Goal: Task Accomplishment & Management: Manage account settings

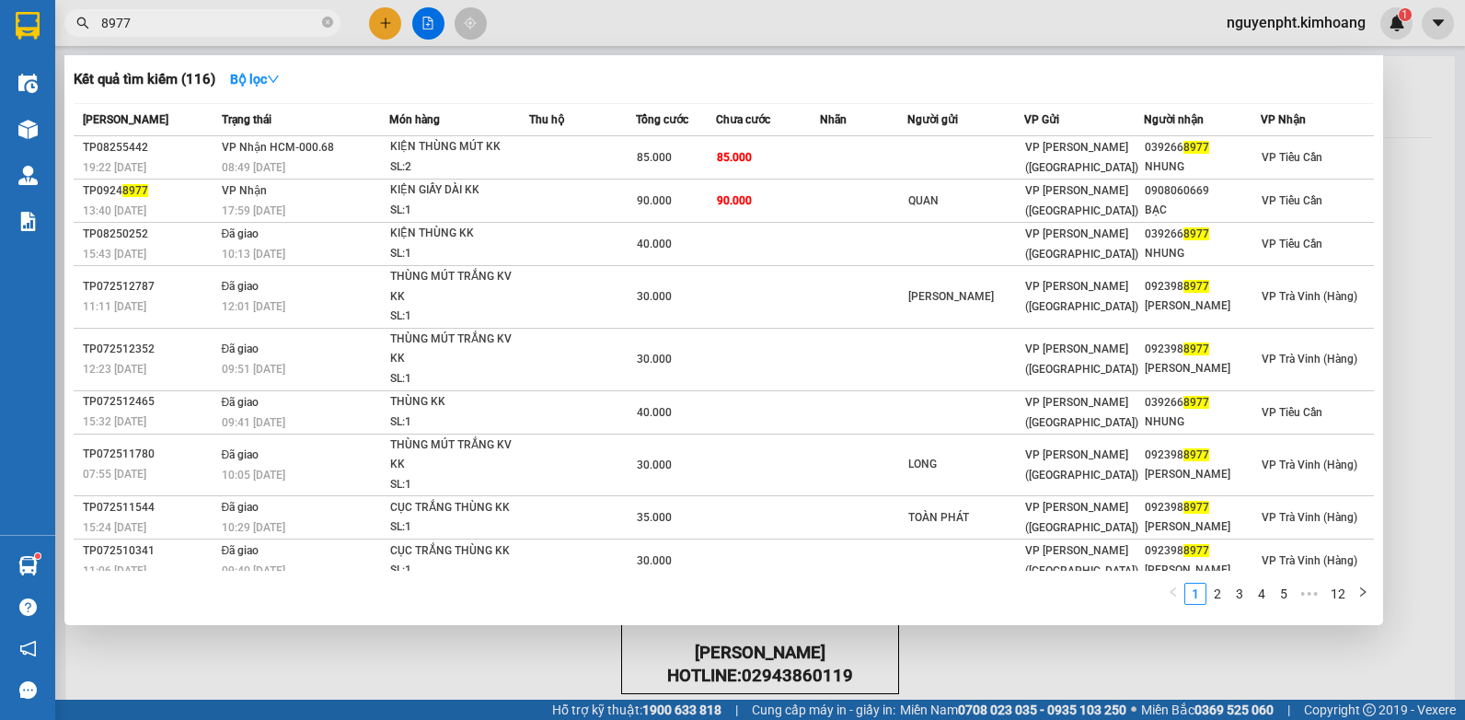
click at [1290, 21] on div at bounding box center [732, 360] width 1465 height 720
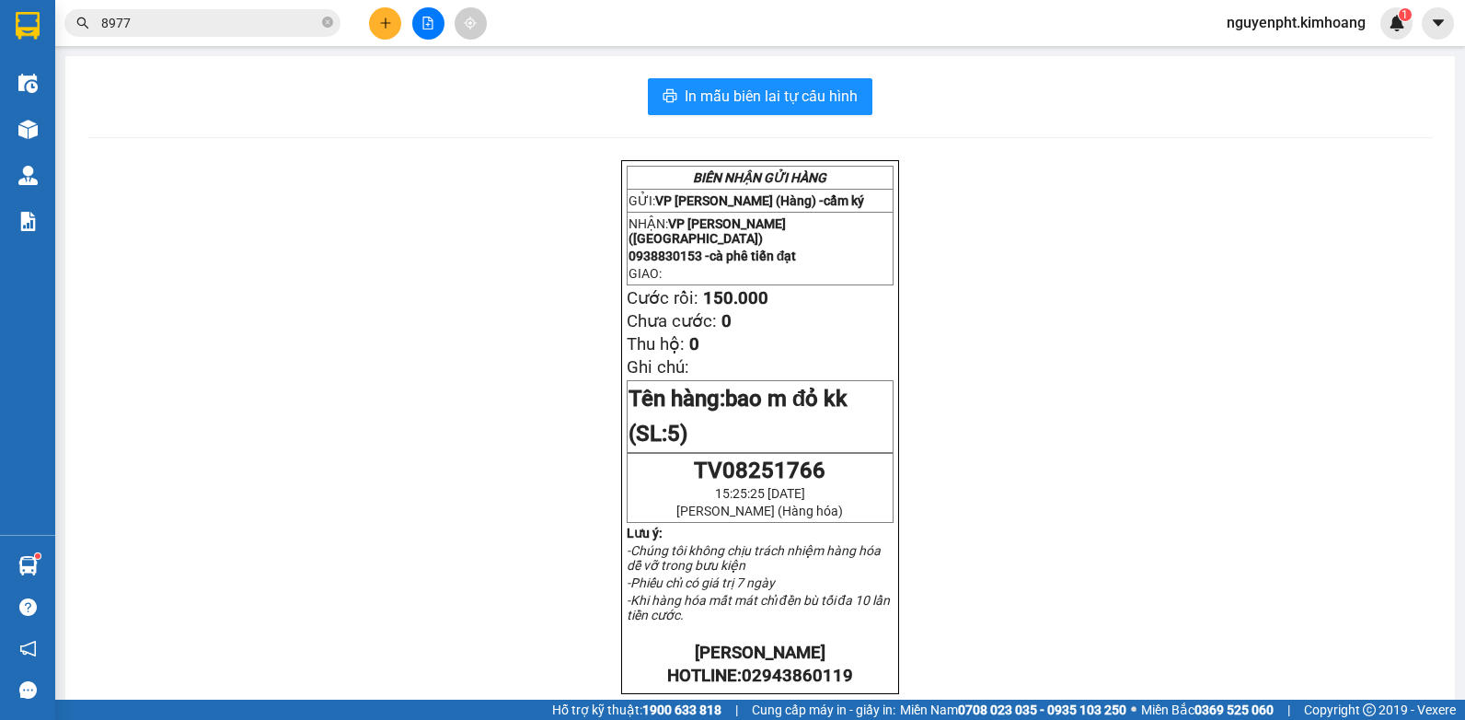
click at [1280, 19] on span "nguyenpht.kimhoang" at bounding box center [1296, 22] width 168 height 23
click at [1249, 56] on span "Đăng xuất" at bounding box center [1303, 57] width 132 height 20
